Goal: Task Accomplishment & Management: Manage account settings

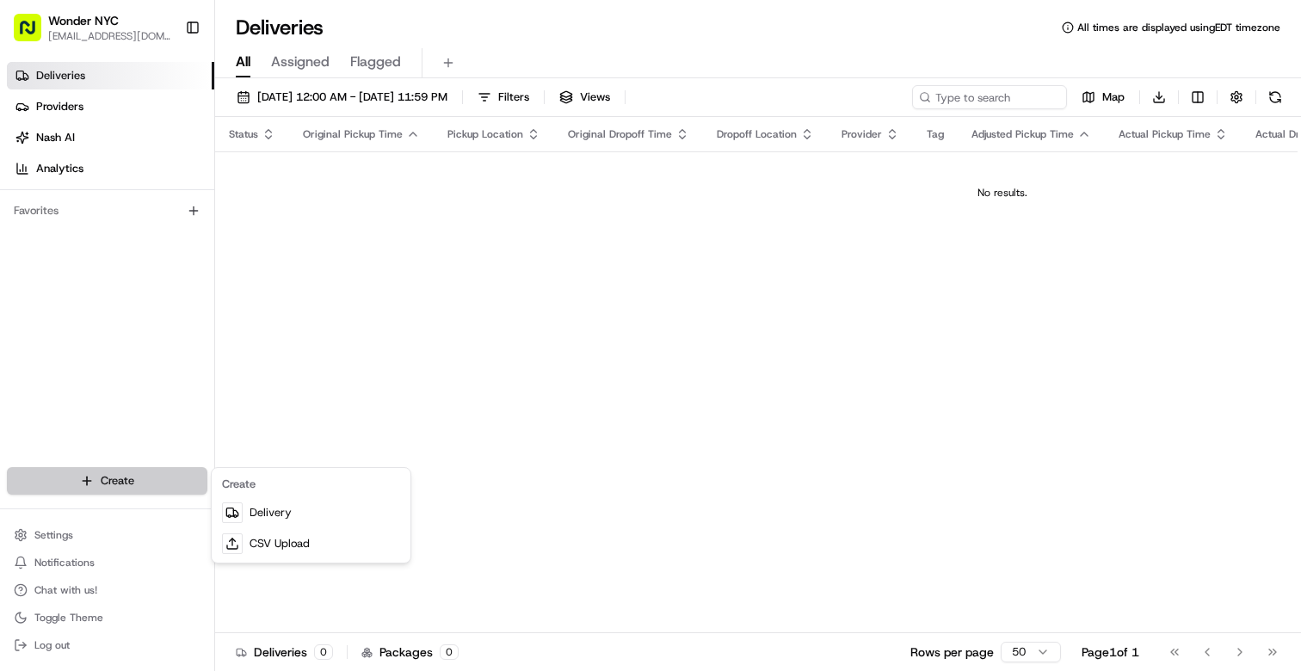
click at [157, 479] on html "Wonder NYC [EMAIL_ADDRESS][DOMAIN_NAME] Toggle Sidebar Deliveries Providers [PE…" at bounding box center [650, 335] width 1301 height 671
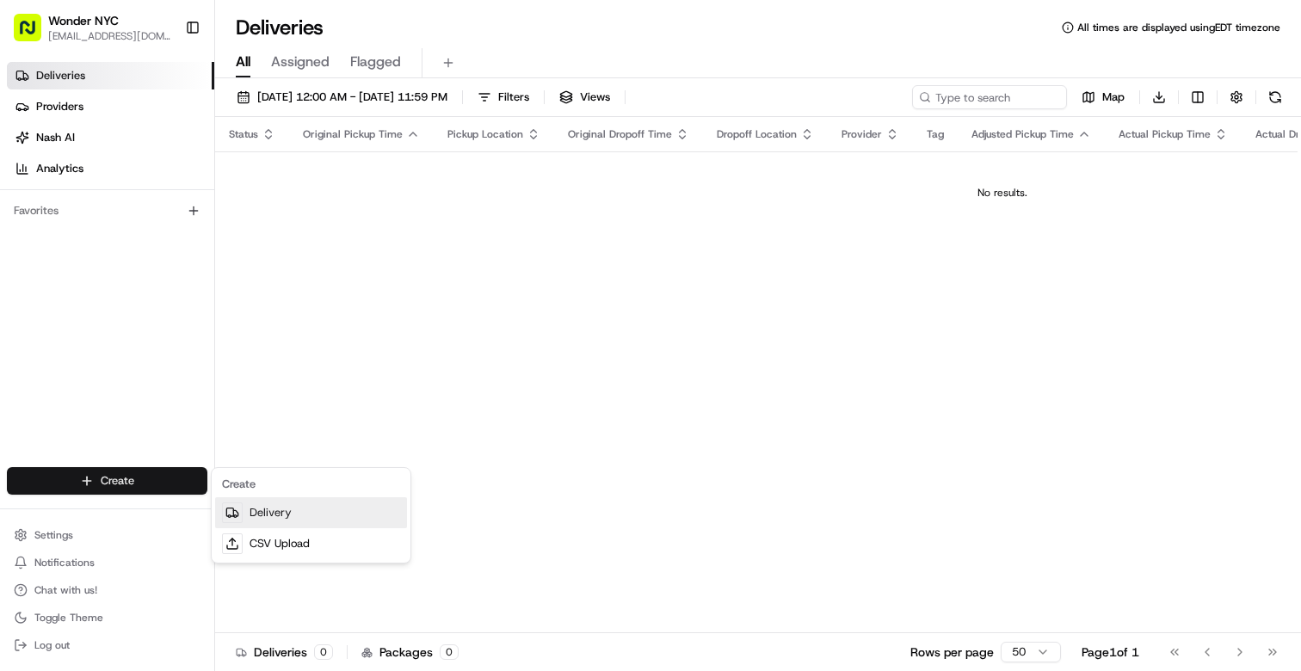
click at [278, 514] on link "Delivery" at bounding box center [311, 512] width 192 height 31
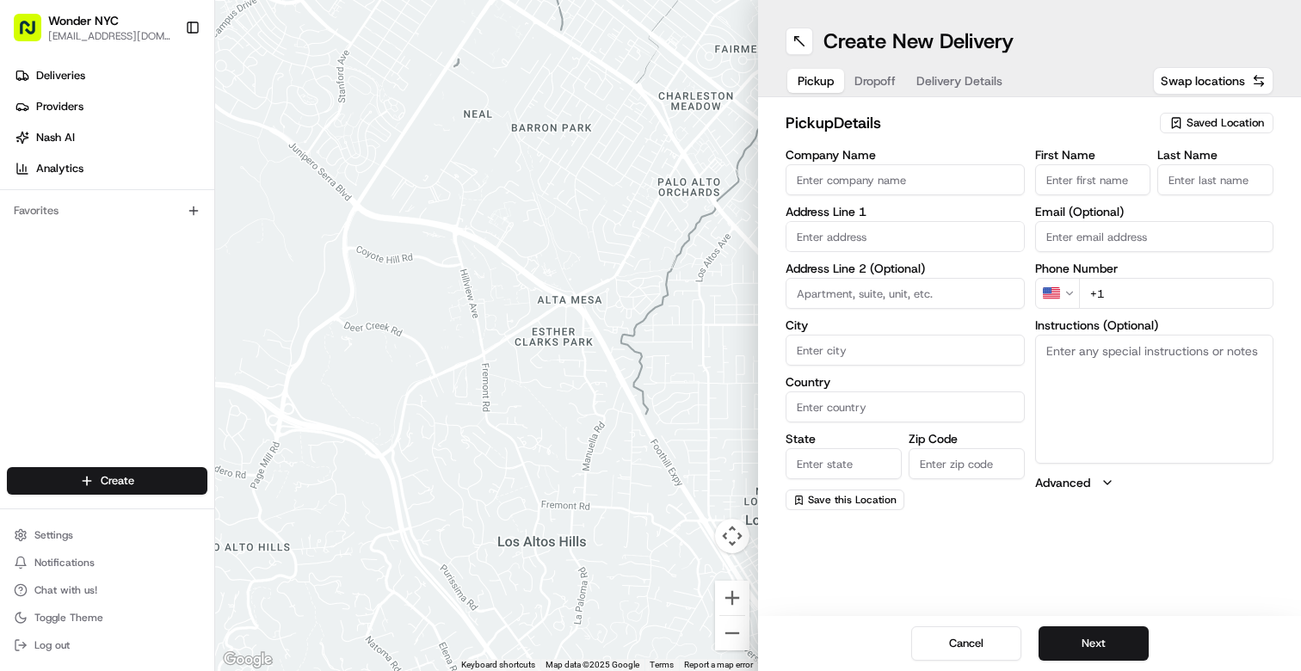
click at [903, 165] on input "Company Name" at bounding box center [905, 179] width 239 height 31
type input "Wonder"
click at [130, 72] on link "Deliveries" at bounding box center [110, 76] width 207 height 28
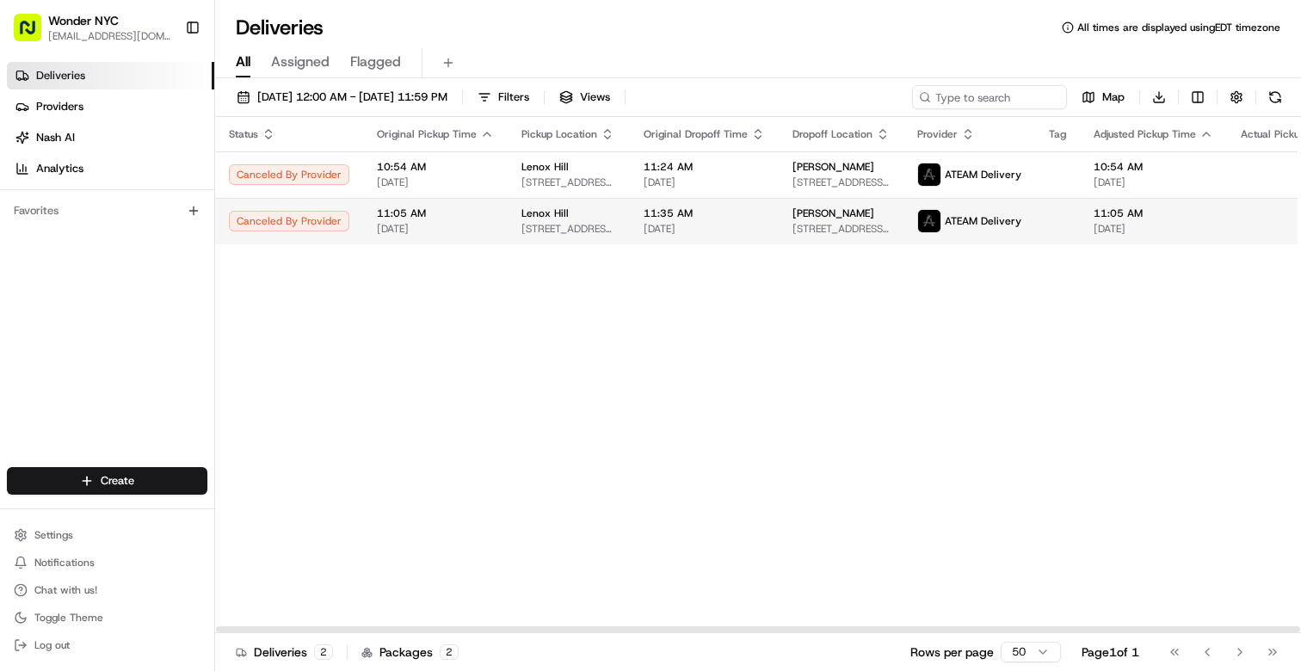
click at [497, 227] on td "11:05 AM 08/23/2025" at bounding box center [435, 221] width 145 height 46
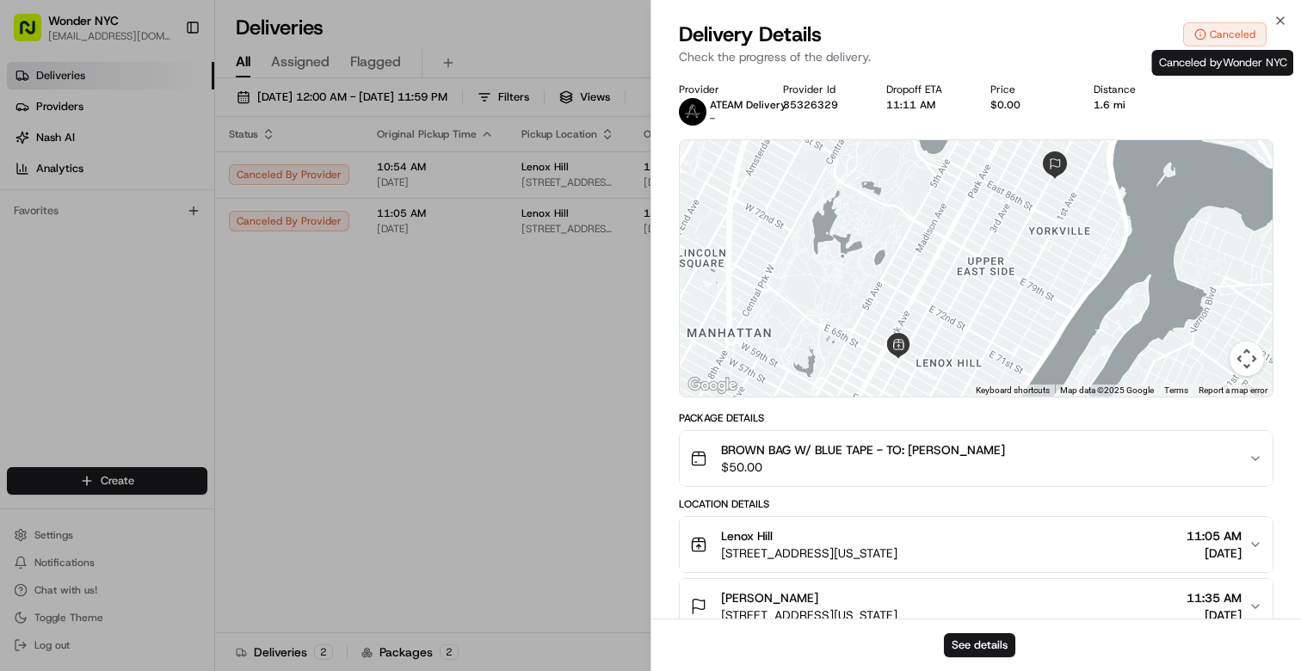
click at [1216, 28] on div "Canceled" at bounding box center [1224, 34] width 83 height 24
click at [981, 644] on button "See details" at bounding box center [979, 645] width 71 height 24
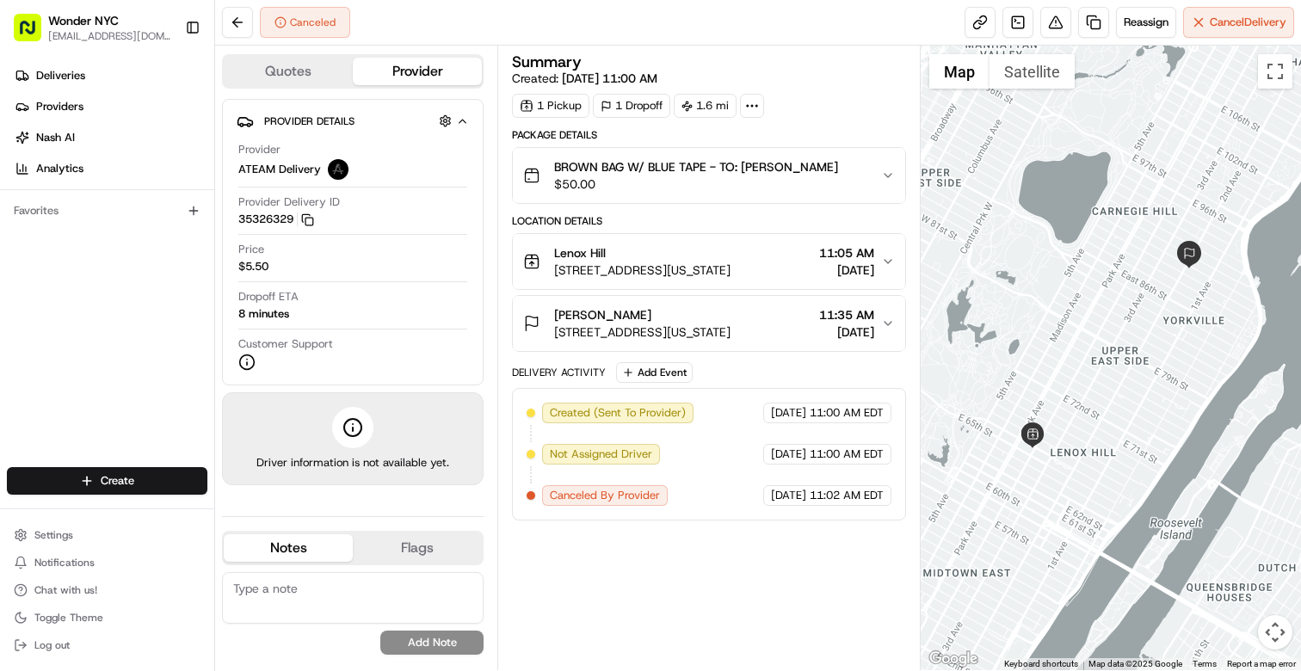
click at [643, 492] on span "Canceled By Provider" at bounding box center [605, 495] width 110 height 15
click at [891, 176] on icon "button" at bounding box center [888, 176] width 14 height 14
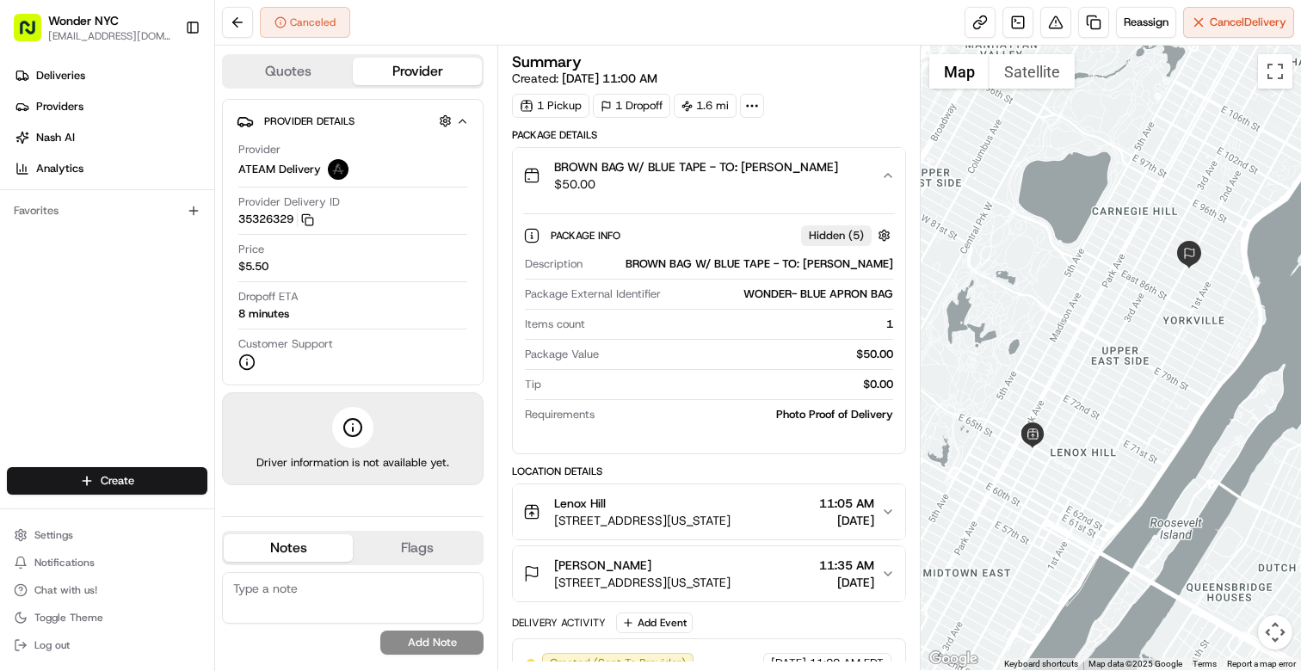
click at [891, 176] on icon "button" at bounding box center [888, 176] width 14 height 14
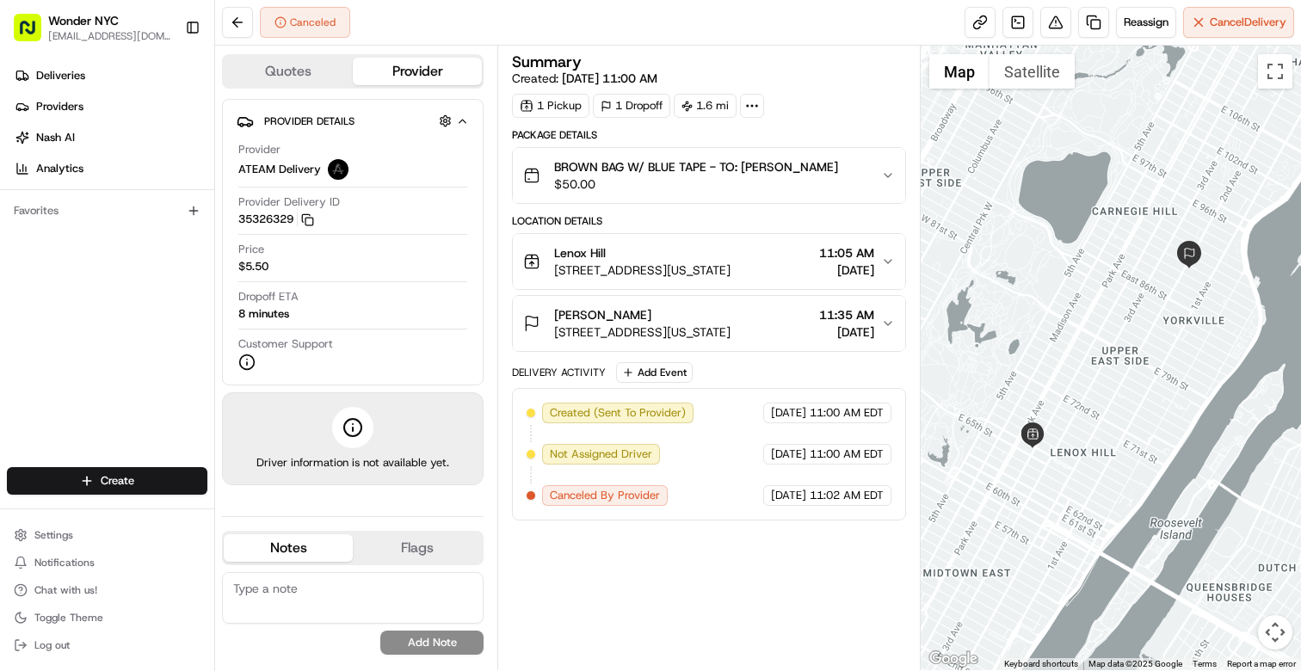
click at [631, 537] on div "Summary Created: 08/23/2025 11:00 AM 1 Pickup 1 Dropoff 1.6 mi Package Details …" at bounding box center [709, 357] width 394 height 607
click at [232, 15] on button at bounding box center [237, 22] width 31 height 31
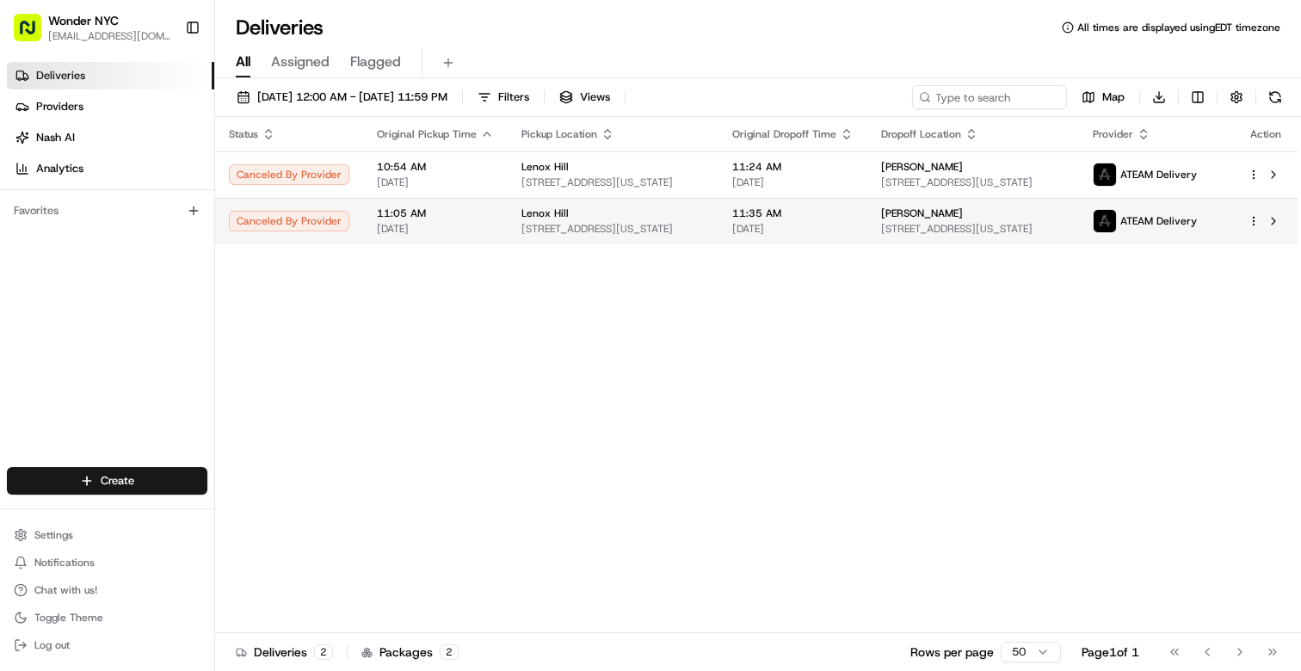
click at [1254, 228] on div at bounding box center [1266, 221] width 36 height 21
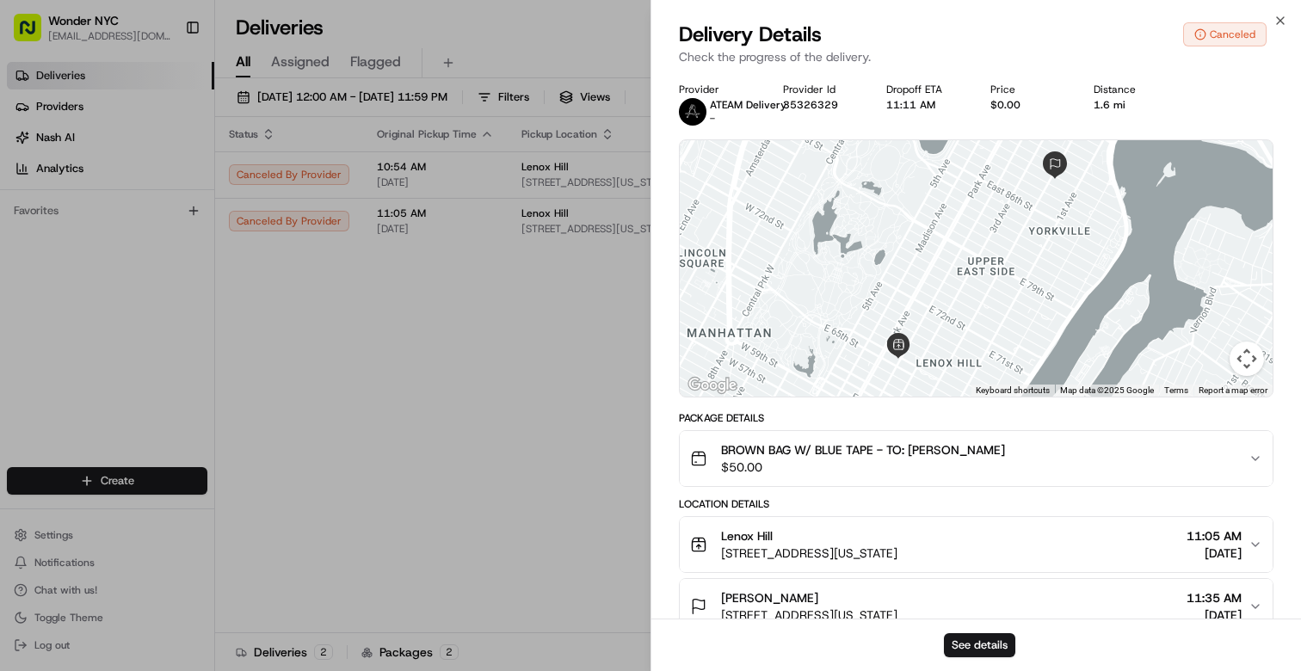
scroll to position [195, 0]
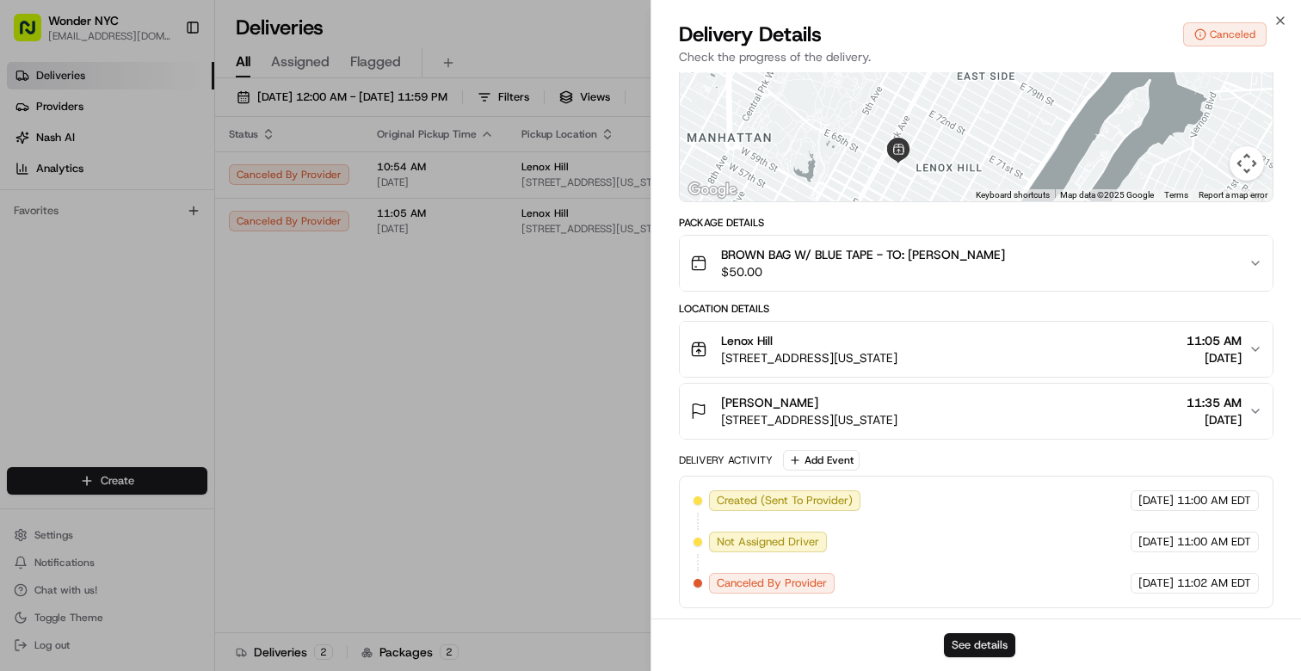
click at [979, 653] on button "See details" at bounding box center [979, 645] width 71 height 24
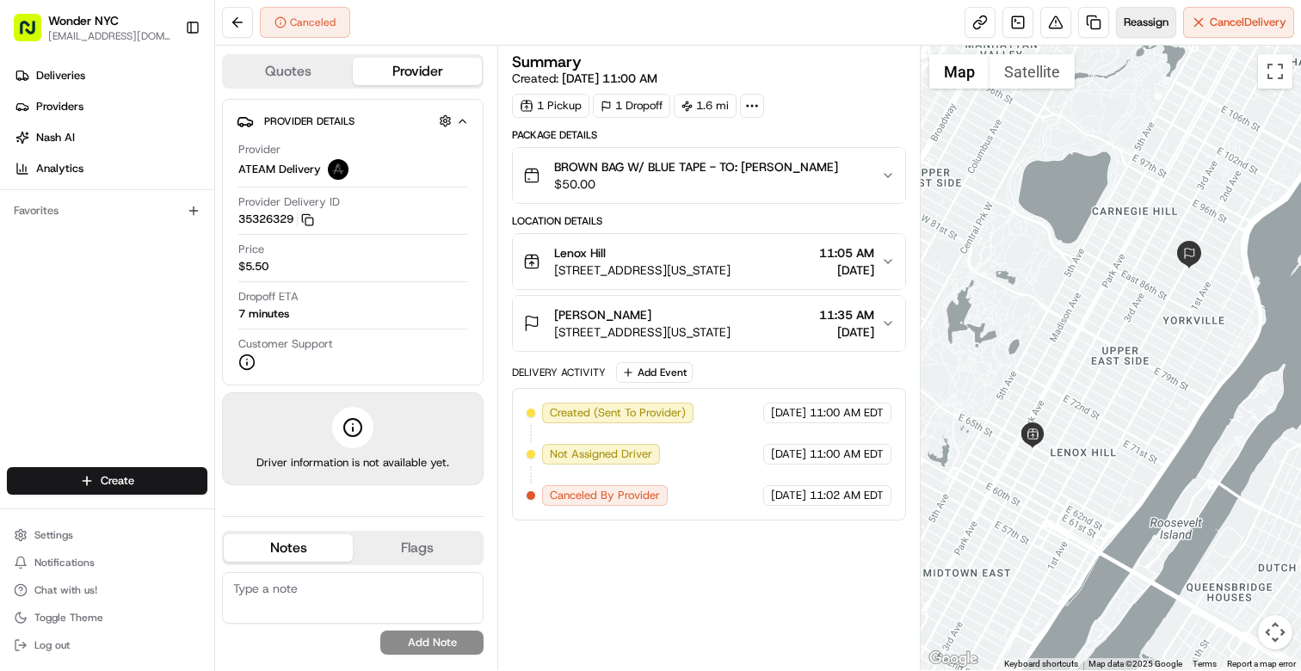
click at [1127, 24] on span "Reassign" at bounding box center [1146, 22] width 45 height 15
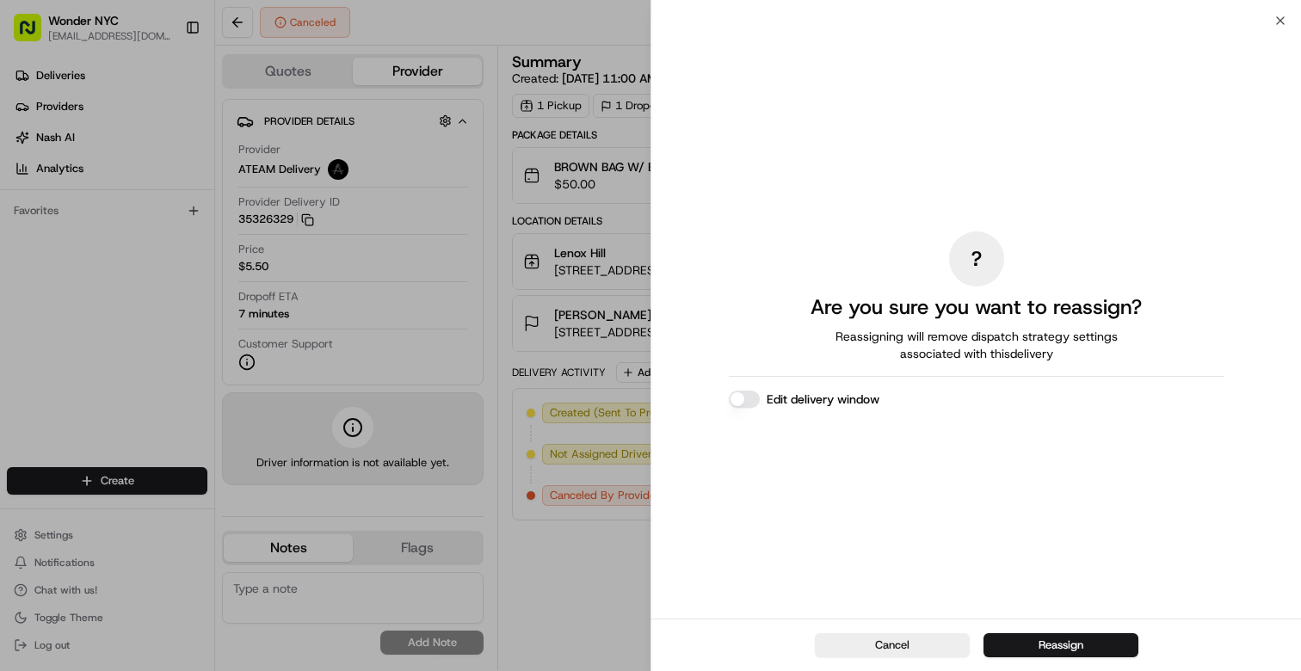
click at [1094, 658] on div "Cancel Reassign" at bounding box center [976, 645] width 650 height 52
click at [1094, 645] on button "Reassign" at bounding box center [1060, 645] width 155 height 24
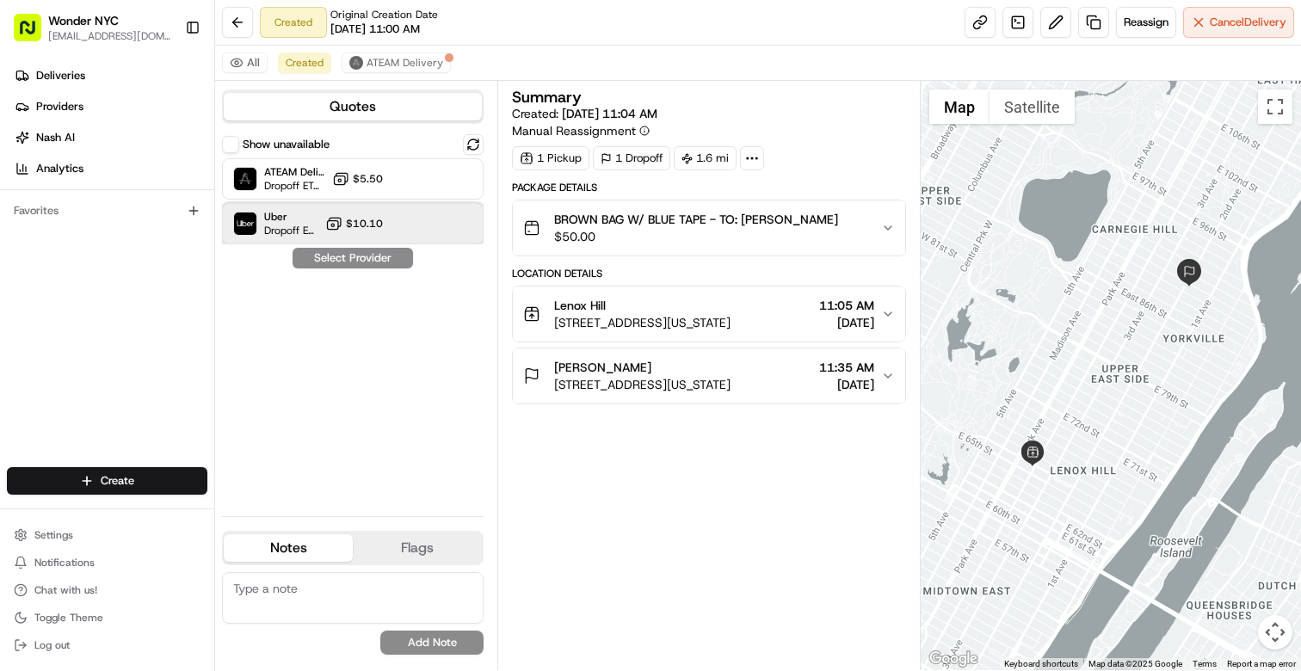
click at [423, 227] on div at bounding box center [431, 223] width 21 height 21
click at [379, 260] on button "Assign Provider" at bounding box center [353, 258] width 122 height 21
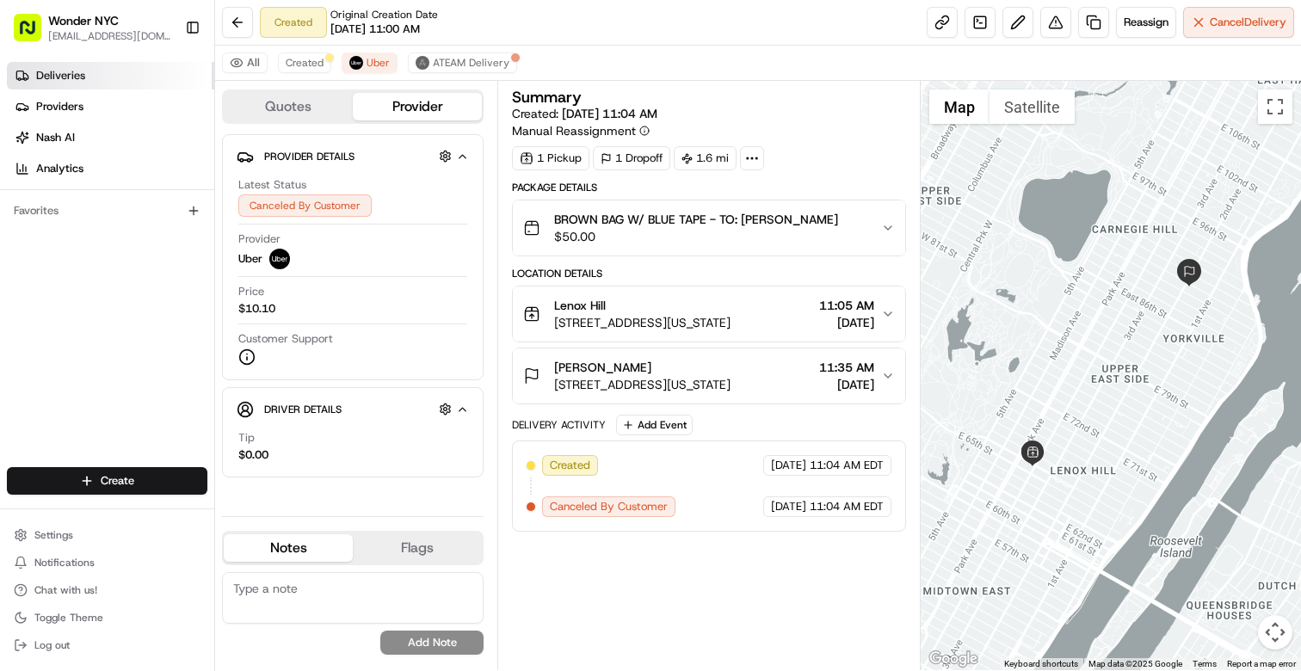
click at [77, 71] on span "Deliveries" at bounding box center [60, 75] width 49 height 15
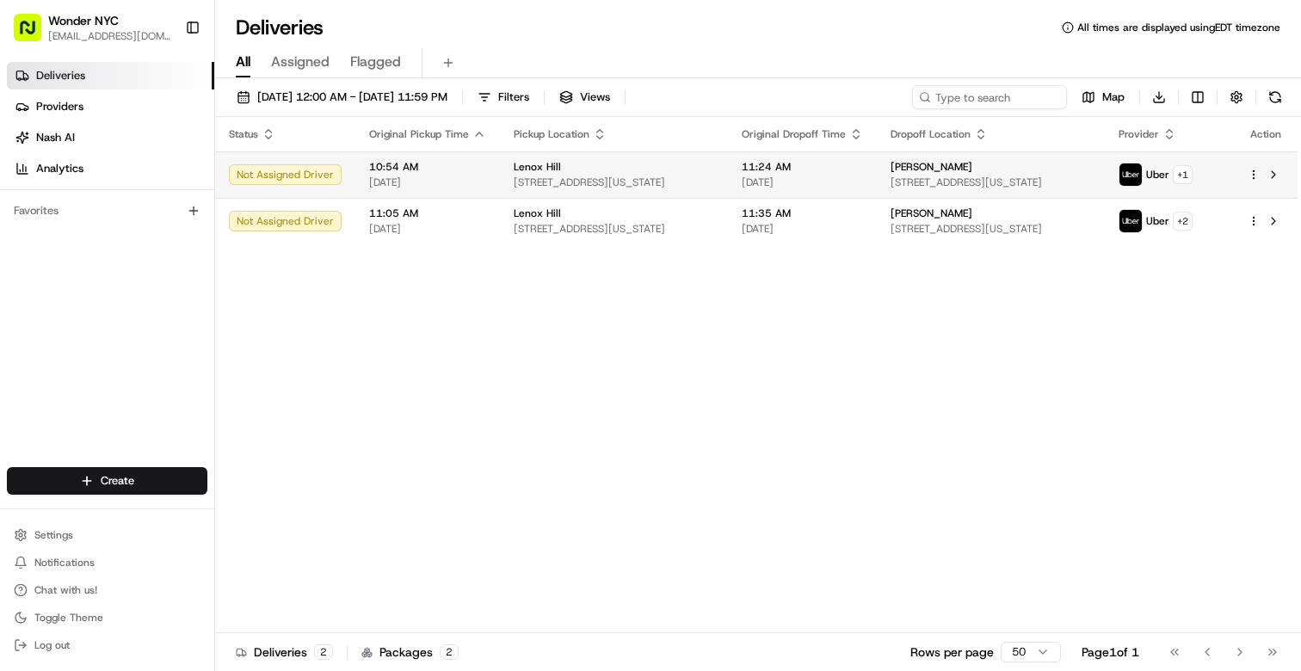
click at [450, 179] on span "[DATE]" at bounding box center [427, 183] width 117 height 14
click at [1276, 177] on button at bounding box center [1273, 174] width 21 height 21
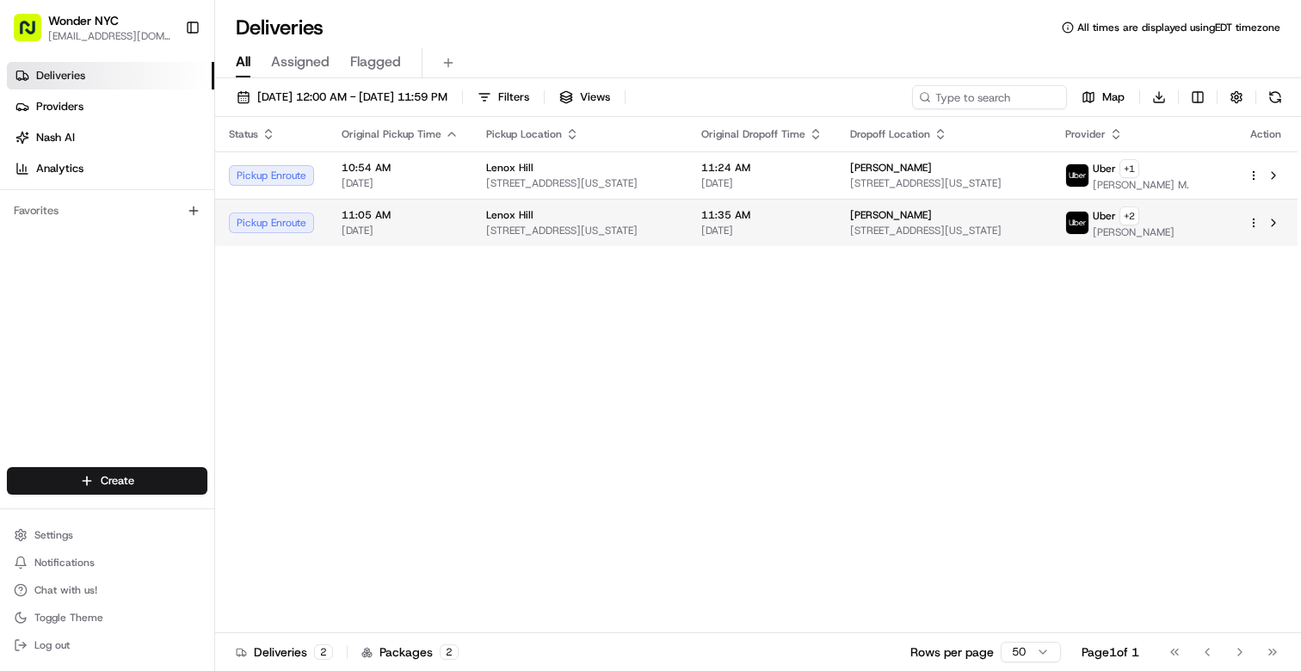
click at [434, 237] on span "[DATE]" at bounding box center [400, 231] width 117 height 14
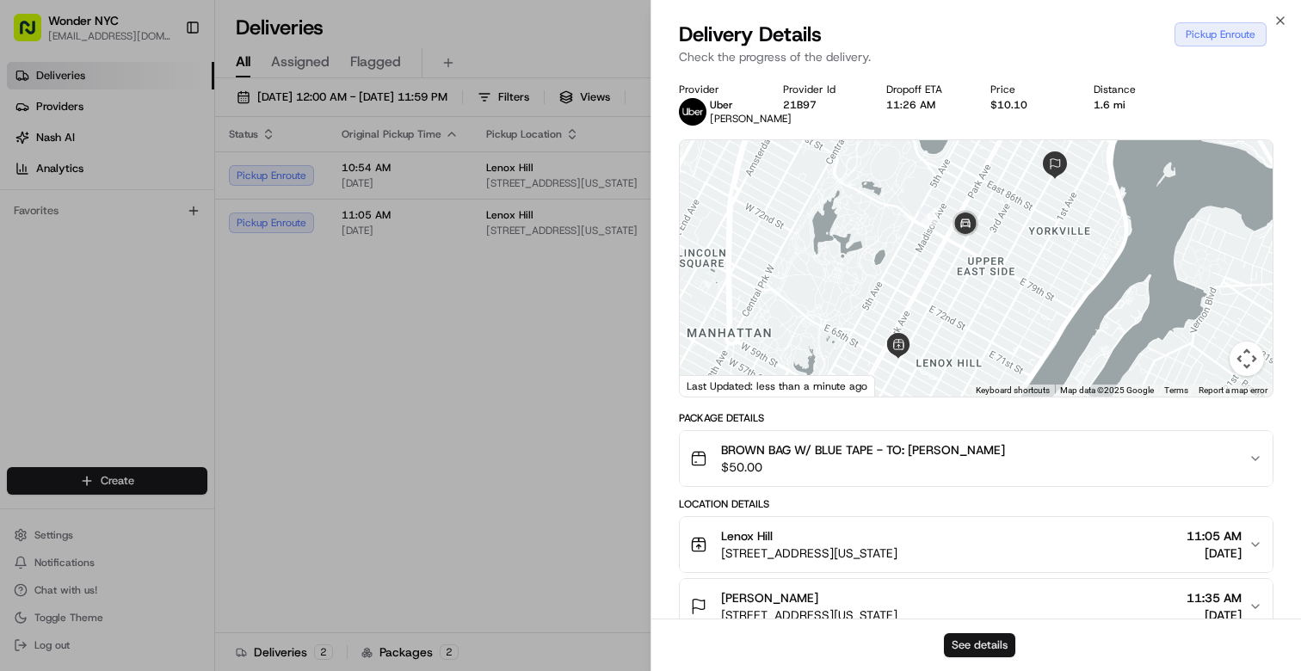
click at [986, 652] on button "See details" at bounding box center [979, 645] width 71 height 24
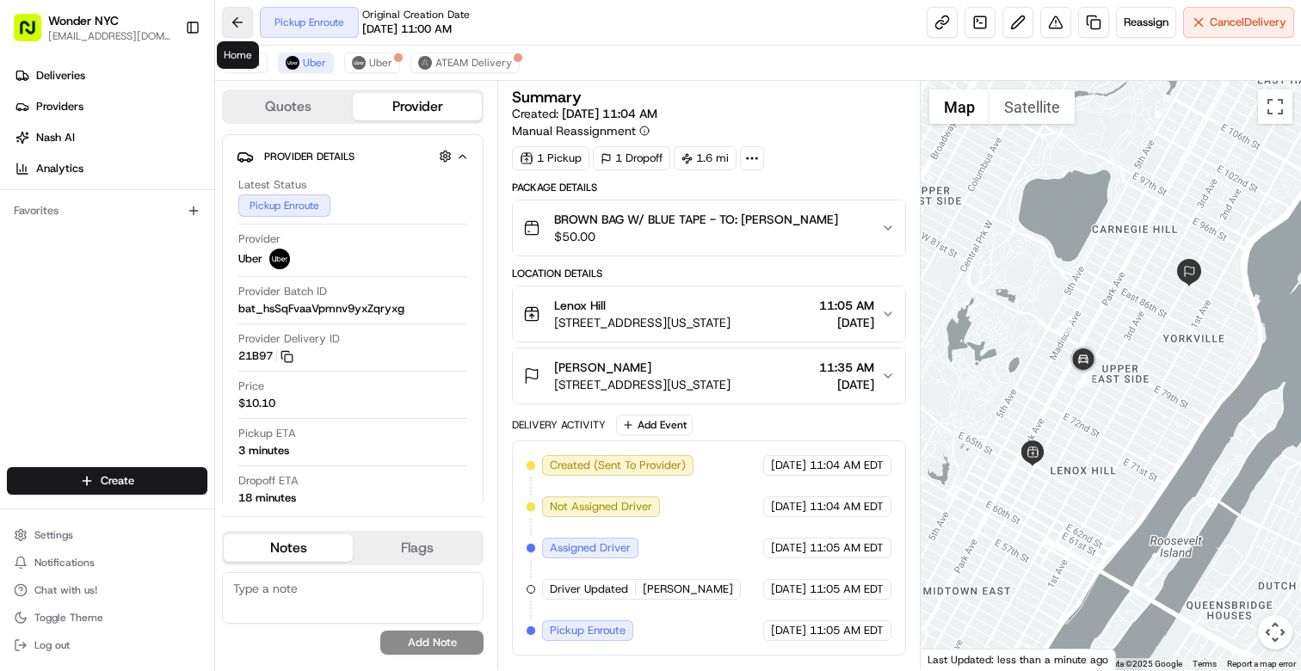
click at [231, 15] on button at bounding box center [237, 22] width 31 height 31
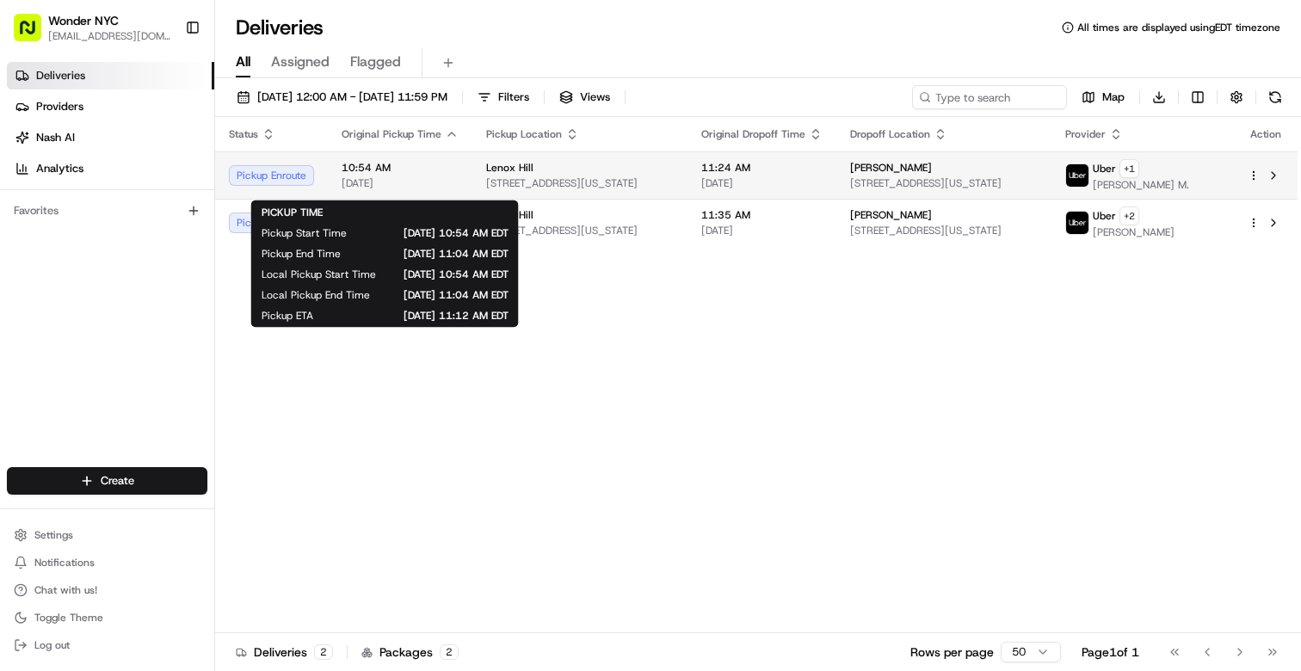
click at [429, 175] on span "10:54 AM" at bounding box center [400, 168] width 117 height 14
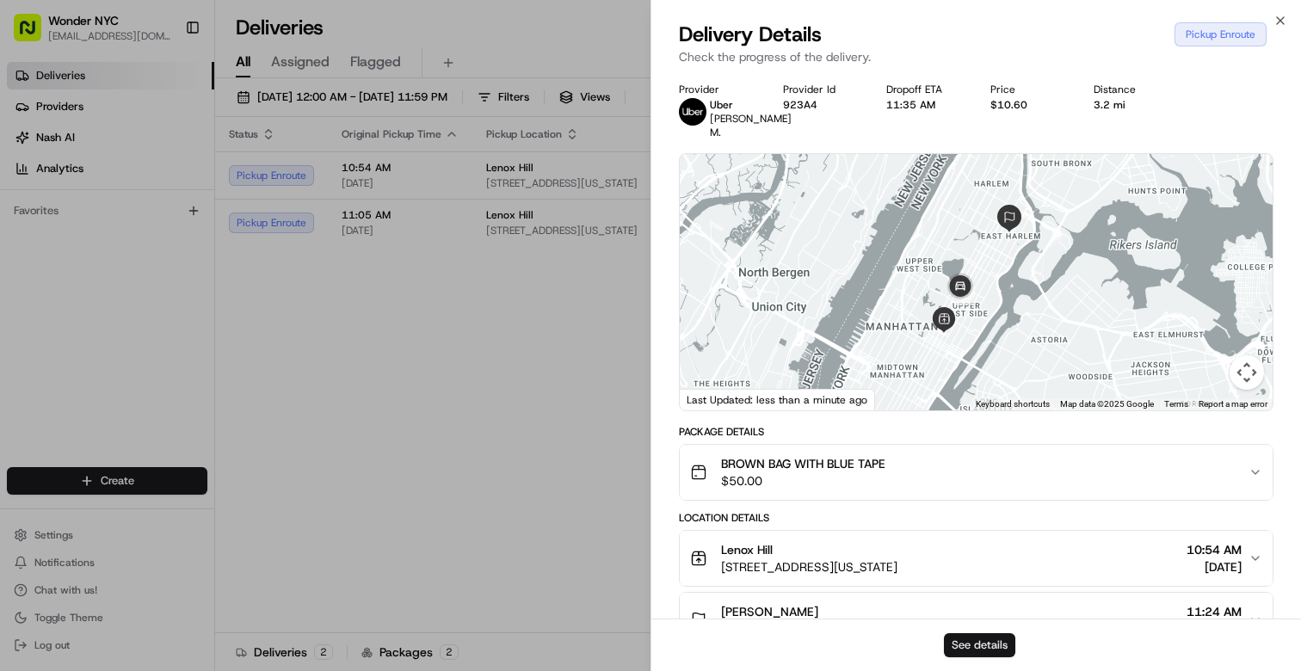
click at [993, 641] on button "See details" at bounding box center [979, 645] width 71 height 24
